Goal: Find specific fact: Find specific fact

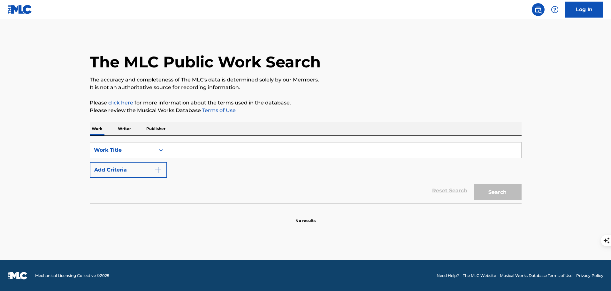
click at [155, 132] on p "Publisher" at bounding box center [155, 128] width 23 height 13
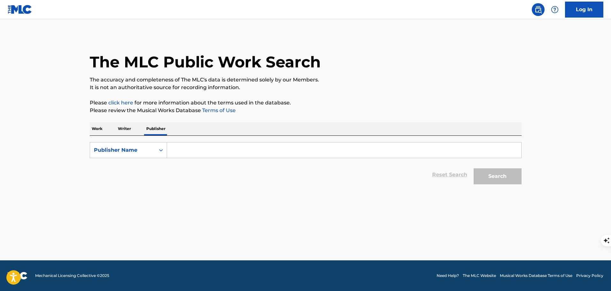
click at [186, 152] on input "Search Form" at bounding box center [344, 149] width 354 height 15
type input "Acrylic"
click at [474, 168] on button "Search" at bounding box center [498, 176] width 48 height 16
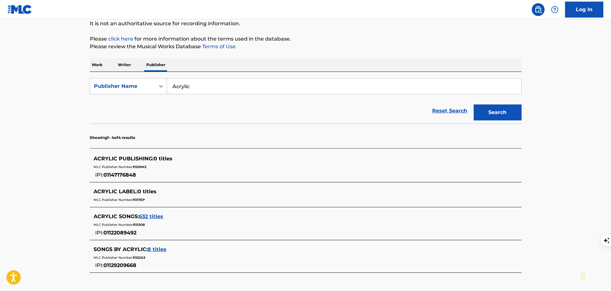
scroll to position [96, 0]
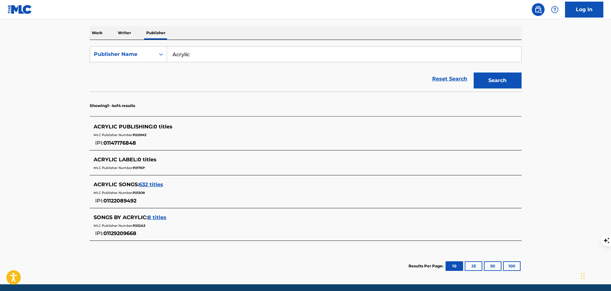
click at [153, 185] on span "632 titles" at bounding box center [151, 184] width 24 height 6
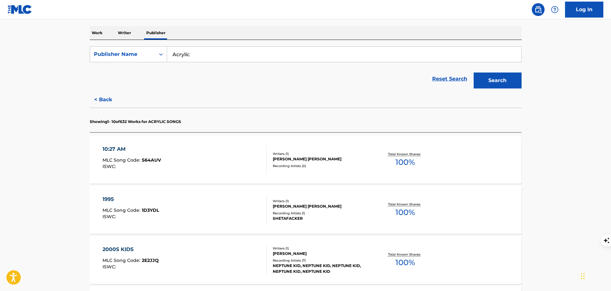
click at [186, 157] on div "10:27 AM MLC Song Code : S64AUV ISWC :" at bounding box center [185, 159] width 164 height 29
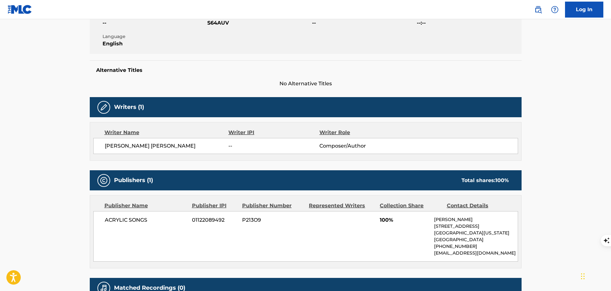
scroll to position [160, 0]
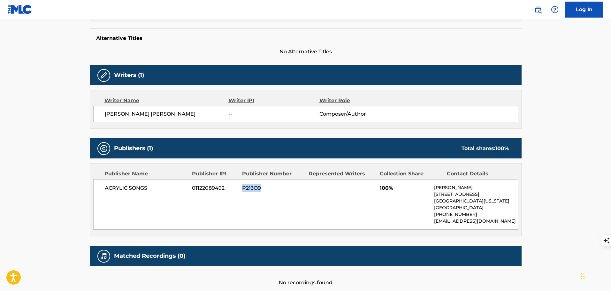
drag, startPoint x: 262, startPoint y: 188, endPoint x: 243, endPoint y: 191, distance: 19.2
click at [243, 191] on span "P213O9" at bounding box center [273, 188] width 62 height 8
copy span "P213O9"
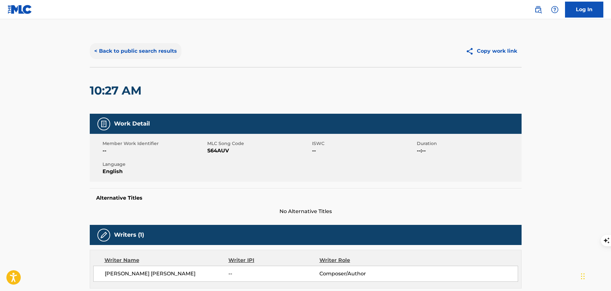
click at [152, 50] on button "< Back to public search results" at bounding box center [136, 51] width 92 height 16
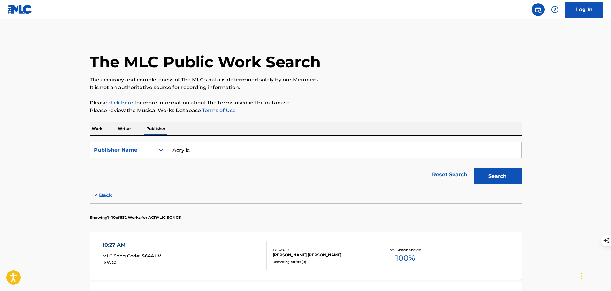
drag, startPoint x: 214, startPoint y: 151, endPoint x: 169, endPoint y: 149, distance: 45.4
click at [169, 149] on input "Acrylic" at bounding box center [344, 149] width 354 height 15
type input "Lullify"
click at [474, 168] on button "Search" at bounding box center [498, 176] width 48 height 16
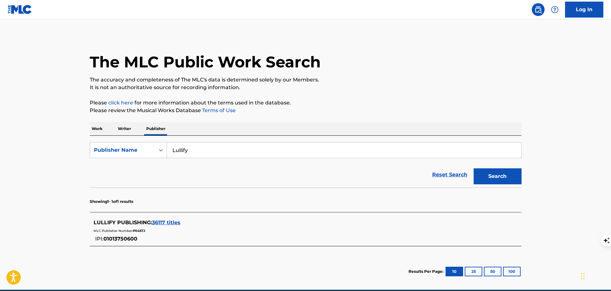
click at [170, 221] on span "36117 titles" at bounding box center [166, 222] width 28 height 6
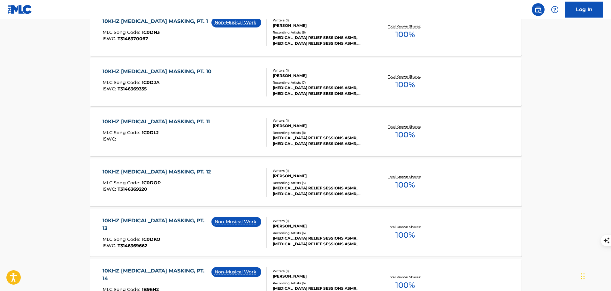
scroll to position [192, 0]
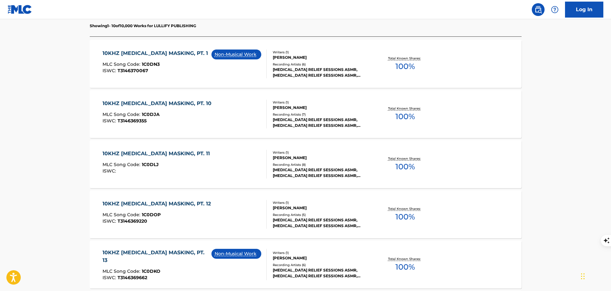
click at [232, 119] on div "10KHZ [MEDICAL_DATA] MASKING, PT. 10 MLC Song Code : 1C0DJA ISWC : T3146369355" at bounding box center [185, 114] width 164 height 29
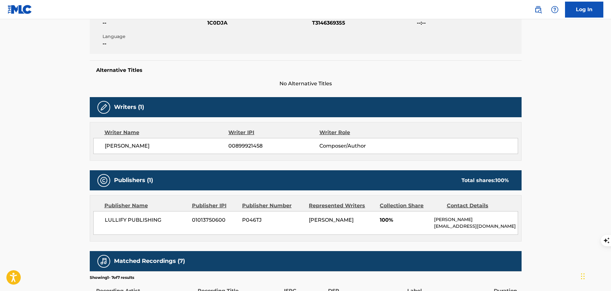
scroll to position [192, 0]
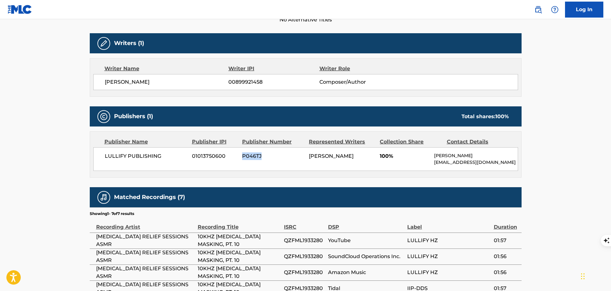
drag, startPoint x: 265, startPoint y: 157, endPoint x: 243, endPoint y: 158, distance: 21.7
click at [243, 158] on span "P046TJ" at bounding box center [273, 156] width 62 height 8
copy span "P046TJ"
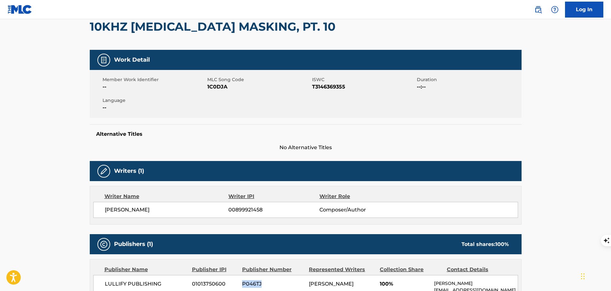
scroll to position [0, 0]
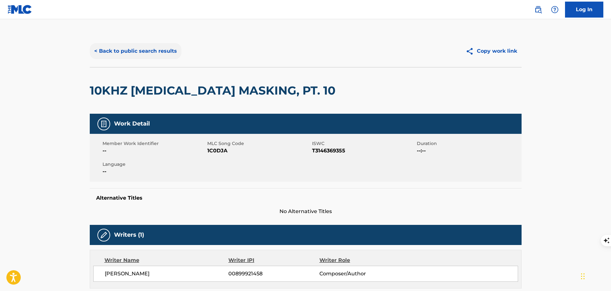
click at [147, 47] on button "< Back to public search results" at bounding box center [136, 51] width 92 height 16
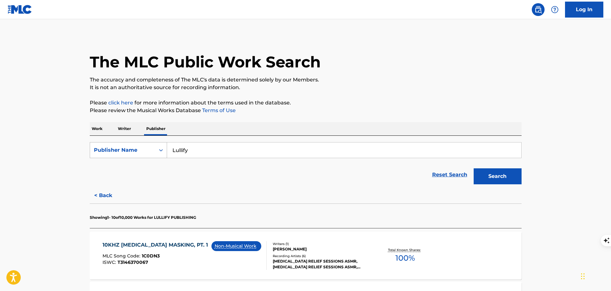
click at [127, 147] on div "Publisher Name" at bounding box center [122, 150] width 57 height 8
click at [121, 169] on div "Publisher IPI" at bounding box center [128, 166] width 77 height 16
click at [129, 152] on div "Publisher IPI" at bounding box center [122, 150] width 57 height 8
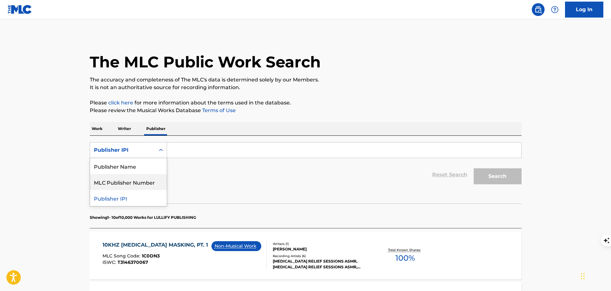
click at [125, 184] on div "MLC Publisher Number" at bounding box center [128, 182] width 77 height 16
click at [181, 151] on input "Search Form" at bounding box center [344, 149] width 354 height 15
paste input "P213O9"
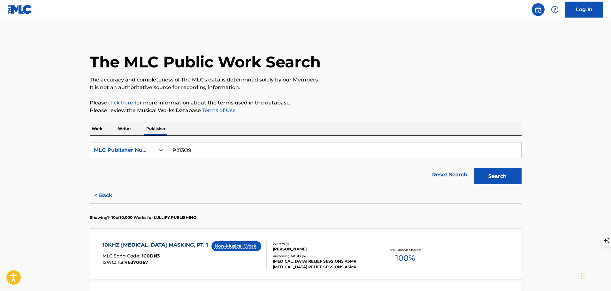
type input "P213O9"
click at [474, 168] on button "Search" at bounding box center [498, 176] width 48 height 16
